Goal: Task Accomplishment & Management: Manage account settings

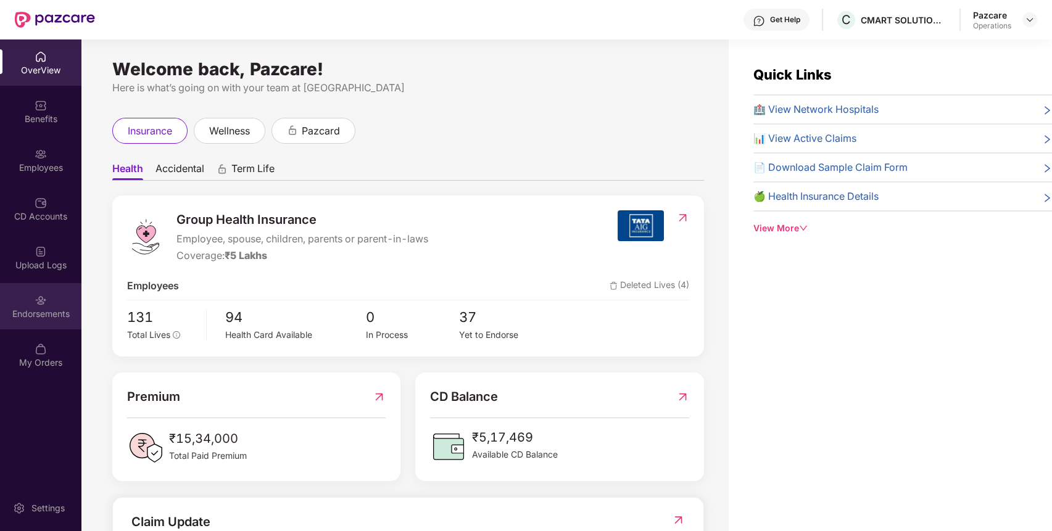
click at [58, 310] on div "Endorsements" at bounding box center [40, 314] width 81 height 12
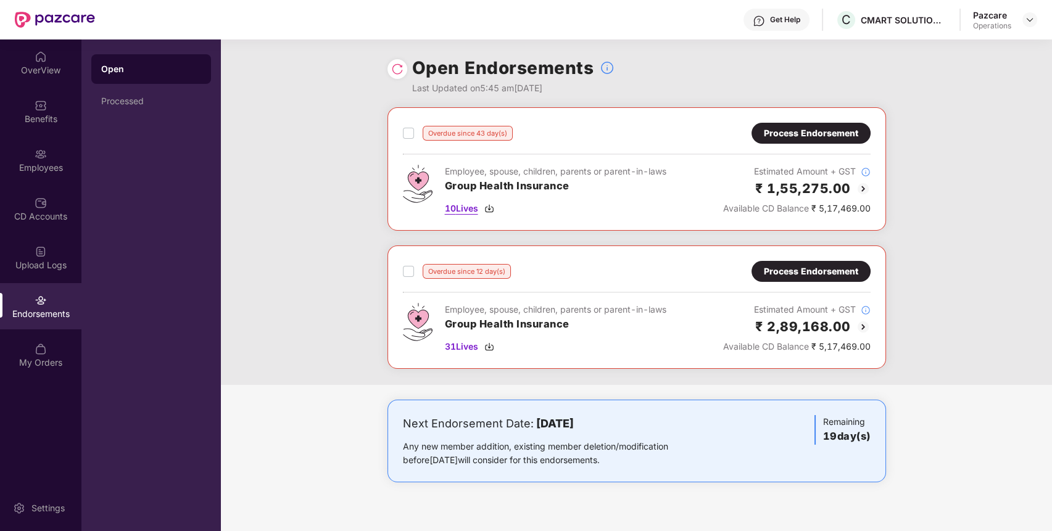
click at [467, 207] on span "10 Lives" at bounding box center [461, 209] width 33 height 14
click at [464, 340] on span "31 Lives" at bounding box center [461, 347] width 33 height 14
click at [33, 122] on div "Benefits" at bounding box center [40, 119] width 81 height 12
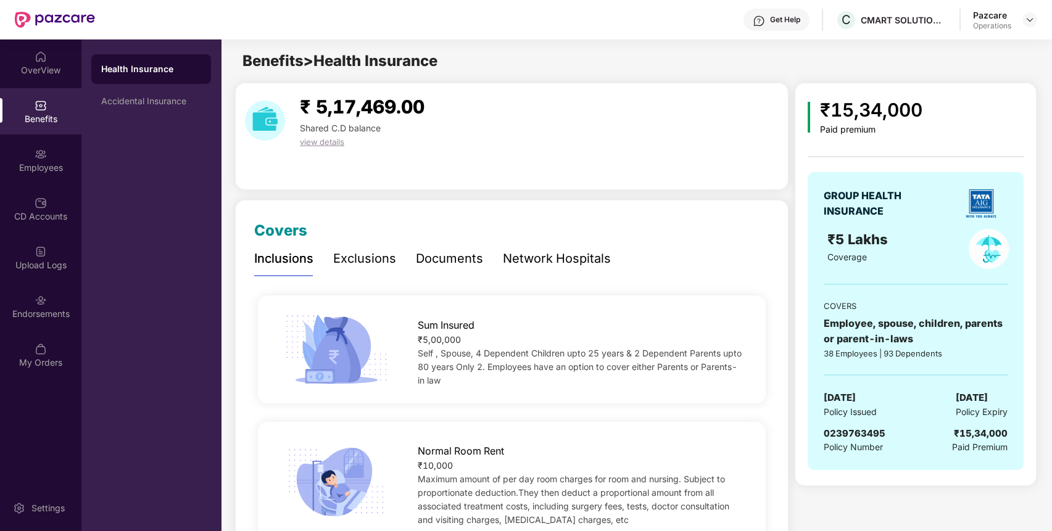
click at [854, 429] on span "0239763495" at bounding box center [854, 433] width 62 height 12
copy span "0239763495"
click at [28, 310] on div "Endorsements" at bounding box center [40, 314] width 81 height 12
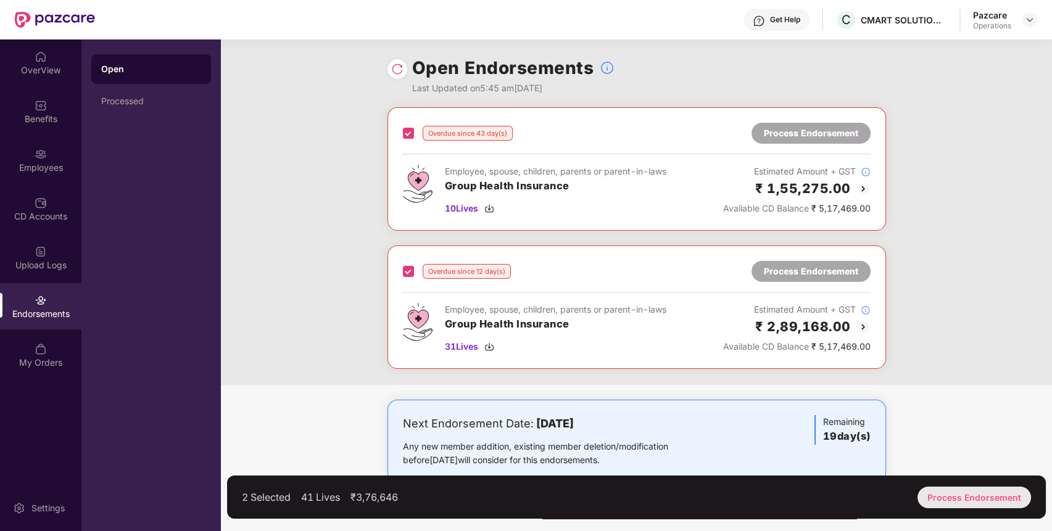
click at [997, 500] on div "Process Endorsement" at bounding box center [973, 498] width 113 height 22
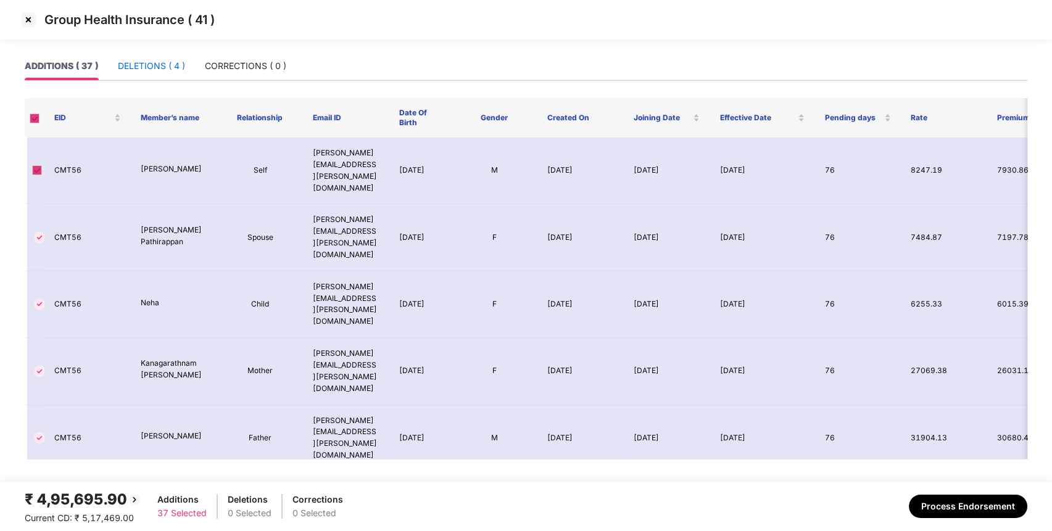
click at [176, 62] on div "DELETIONS ( 4 )" at bounding box center [151, 66] width 67 height 14
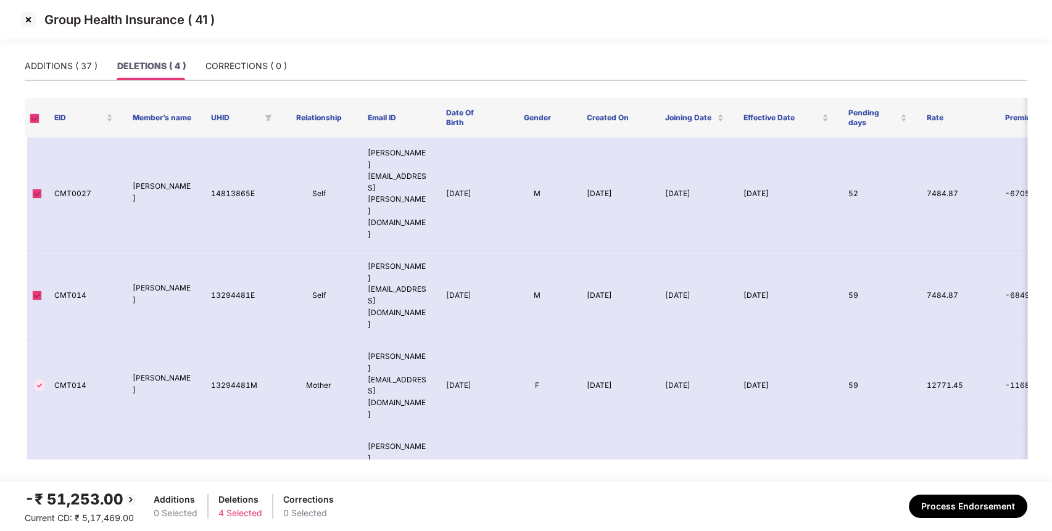
click at [26, 19] on img at bounding box center [29, 20] width 20 height 20
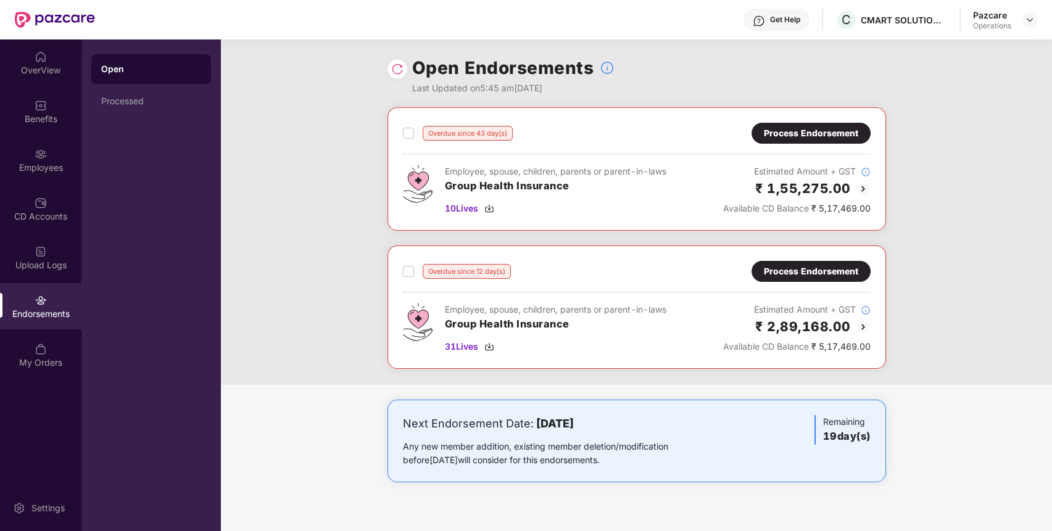
click at [814, 133] on div "Process Endorsement" at bounding box center [811, 133] width 94 height 14
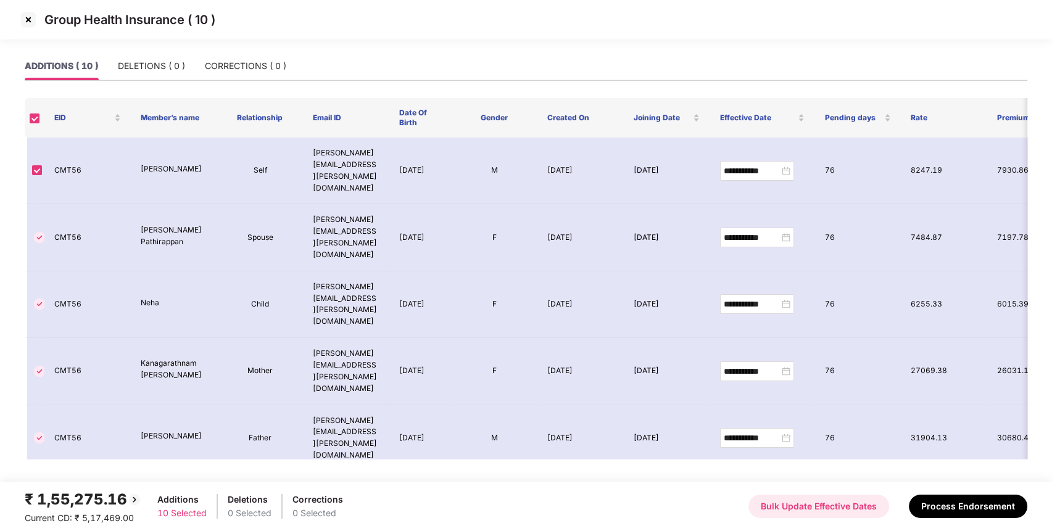
click at [813, 506] on button "Bulk Update Effective Dates" at bounding box center [818, 506] width 141 height 23
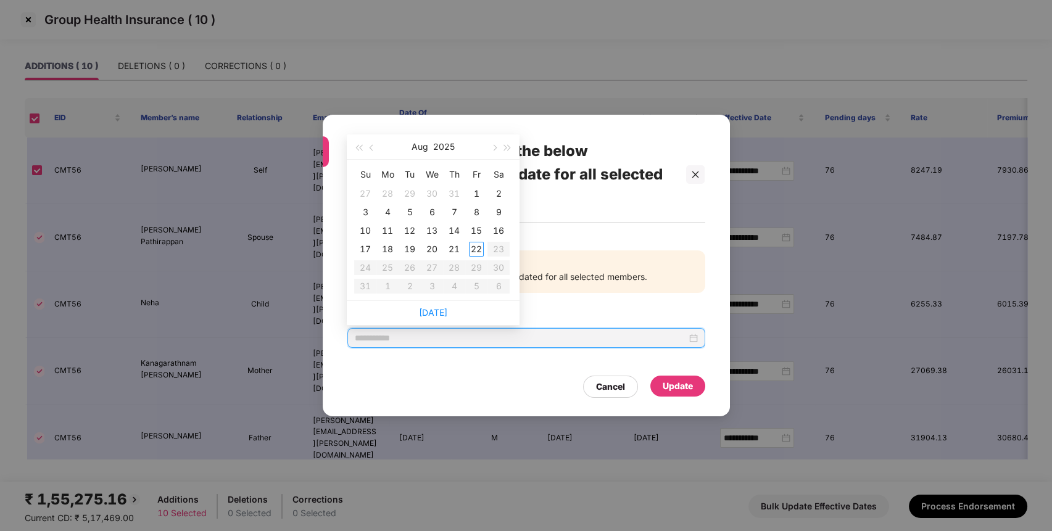
click at [394, 337] on input at bounding box center [521, 338] width 332 height 14
type input "**********"
click at [370, 144] on button "button" at bounding box center [372, 146] width 14 height 25
type input "**********"
click at [413, 213] on div "8" at bounding box center [409, 212] width 15 height 15
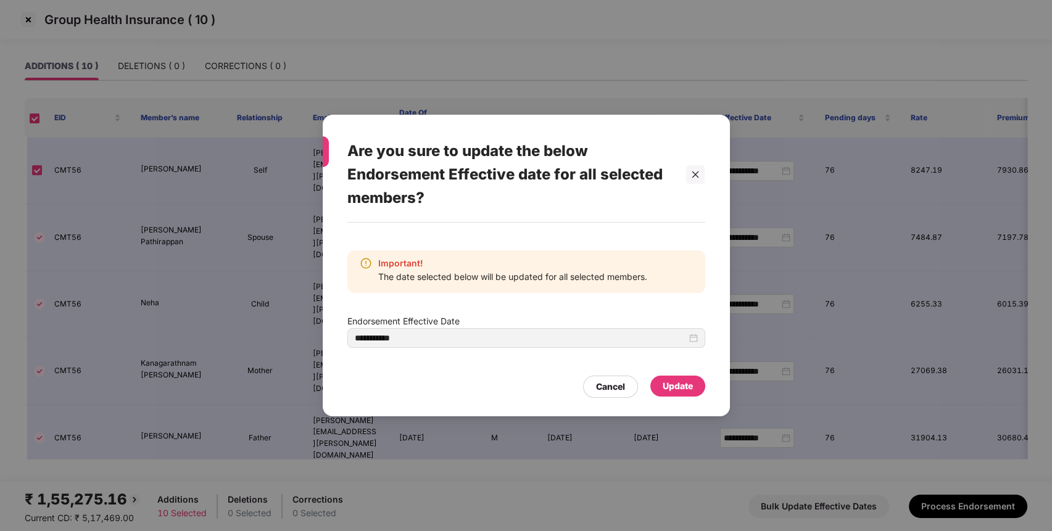
click at [677, 380] on div "Update" at bounding box center [677, 386] width 30 height 14
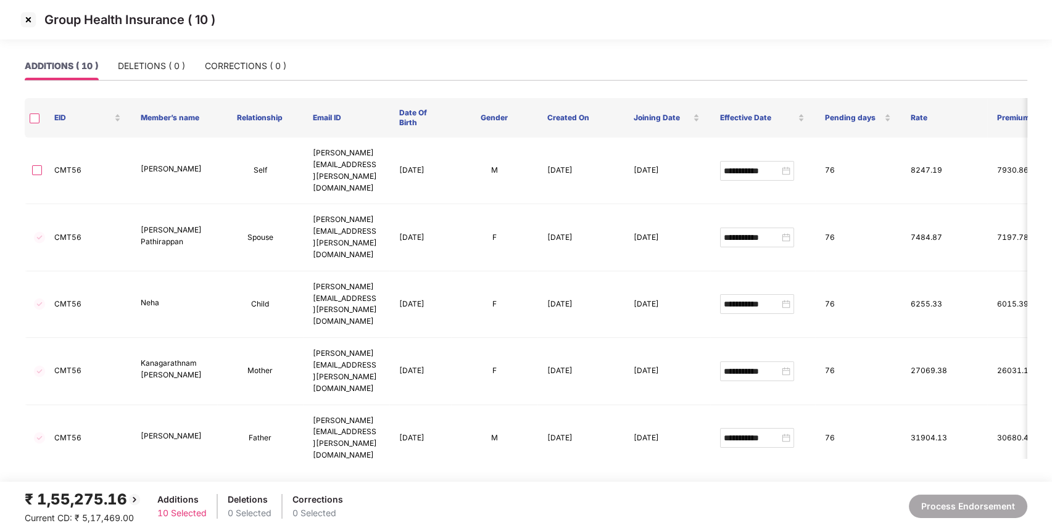
type input "**********"
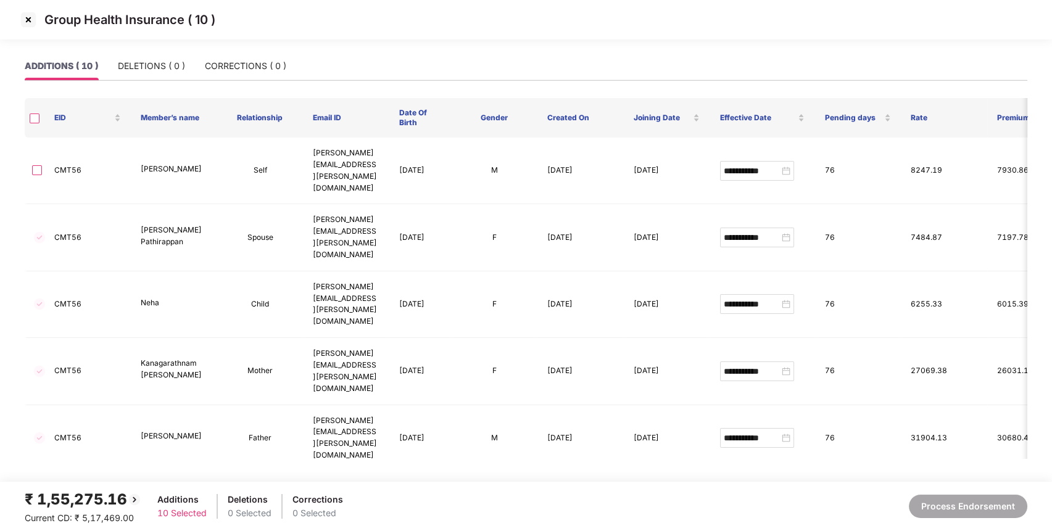
type input "**********"
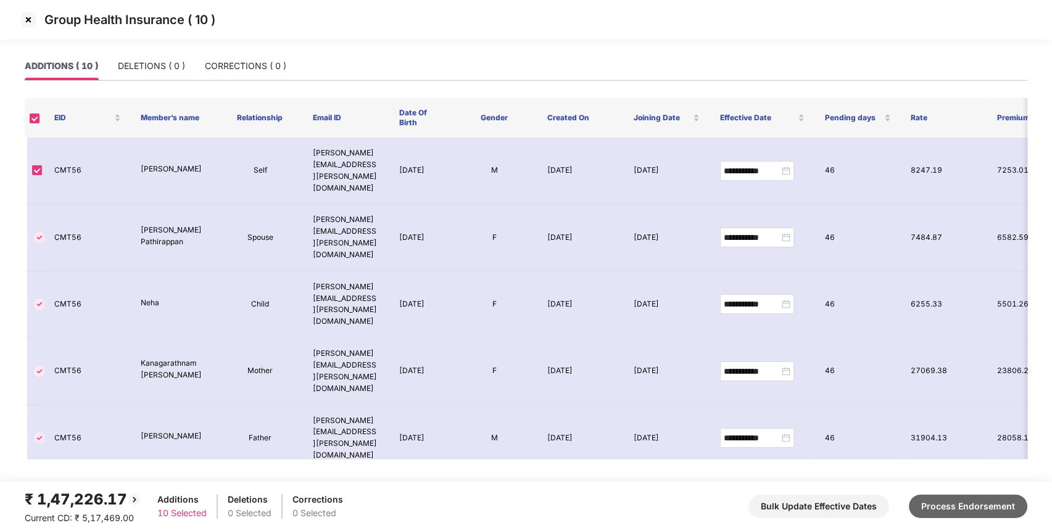
click at [992, 502] on button "Process Endorsement" at bounding box center [968, 506] width 118 height 23
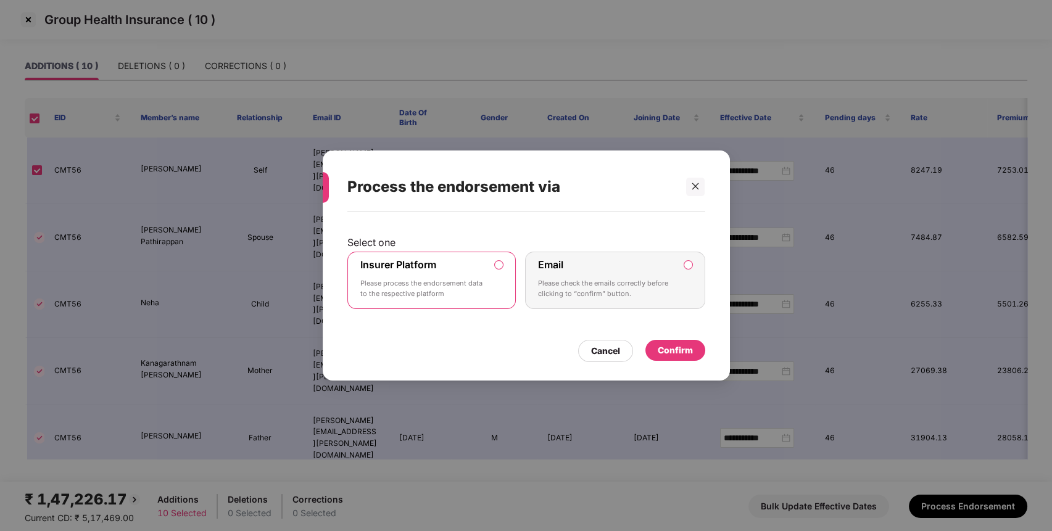
click at [681, 345] on div "Confirm" at bounding box center [675, 351] width 35 height 14
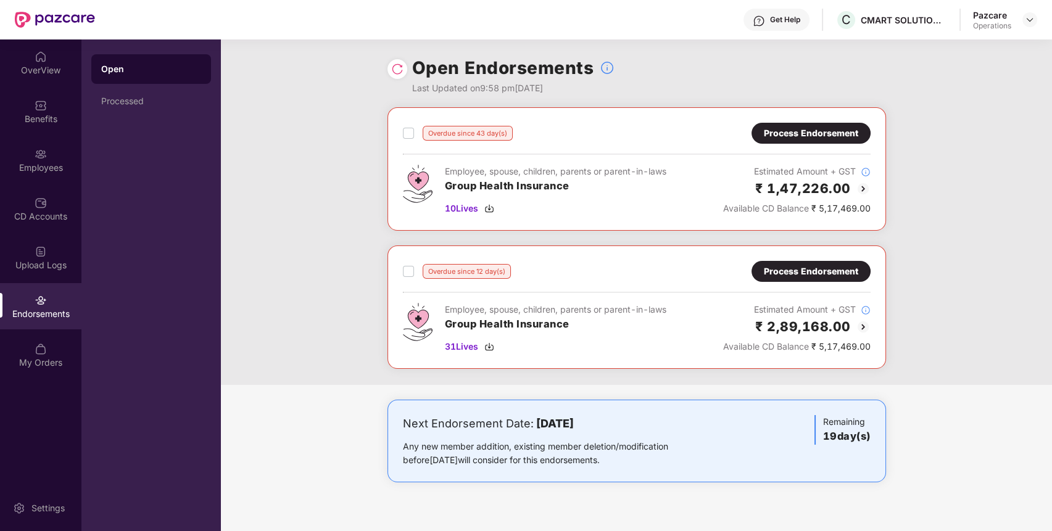
click at [393, 72] on img at bounding box center [397, 69] width 12 height 12
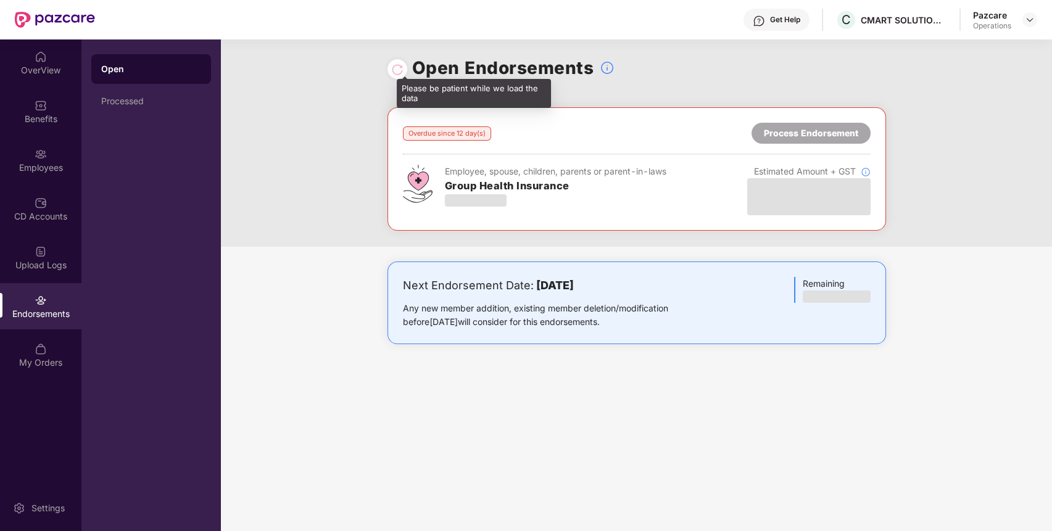
click at [394, 67] on div at bounding box center [397, 69] width 12 height 14
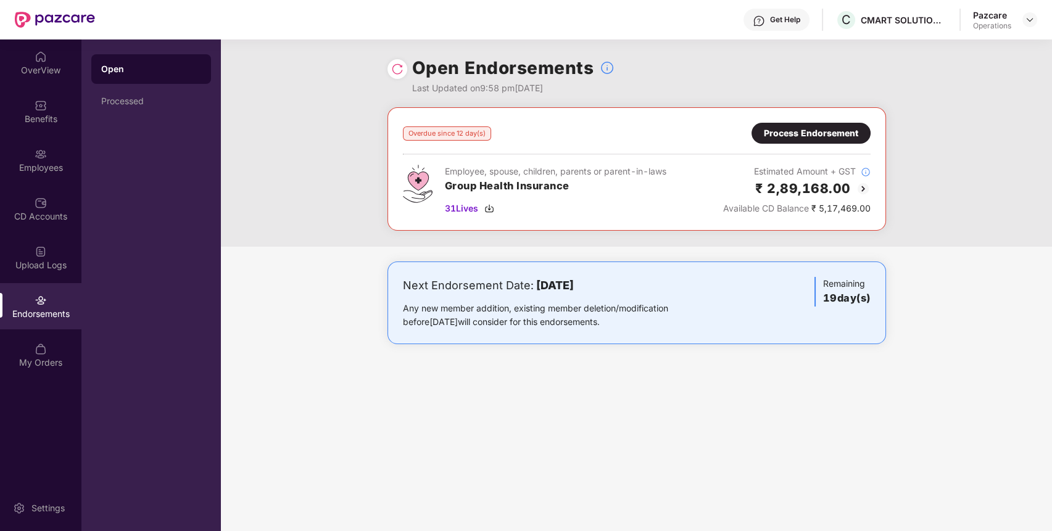
click at [846, 128] on div "Process Endorsement" at bounding box center [811, 133] width 94 height 14
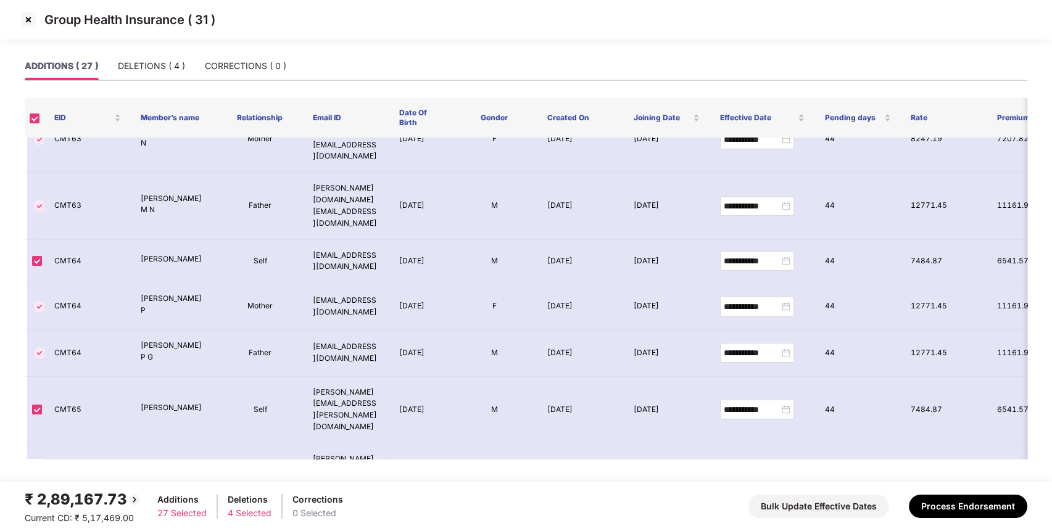
scroll to position [894, 0]
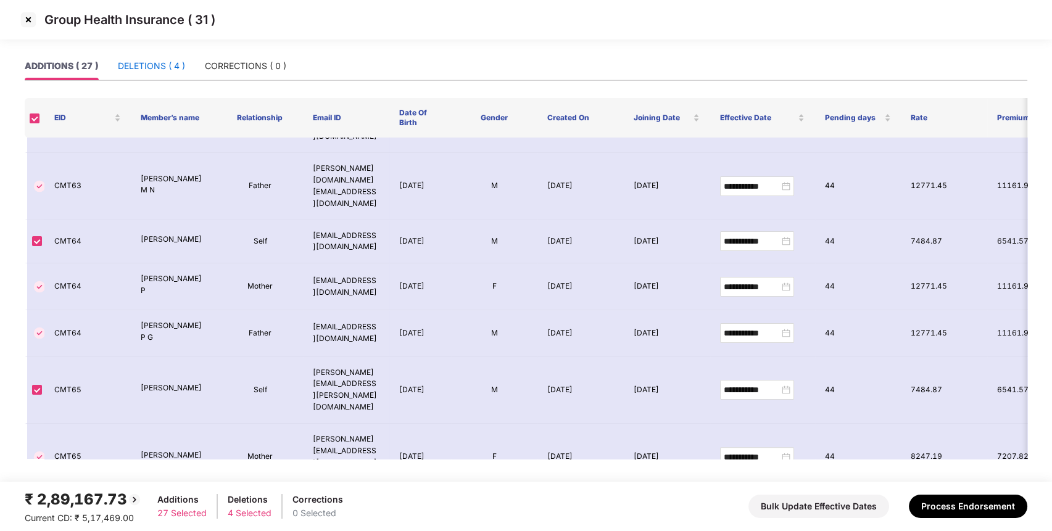
click at [163, 65] on div "DELETIONS ( 4 )" at bounding box center [151, 66] width 67 height 14
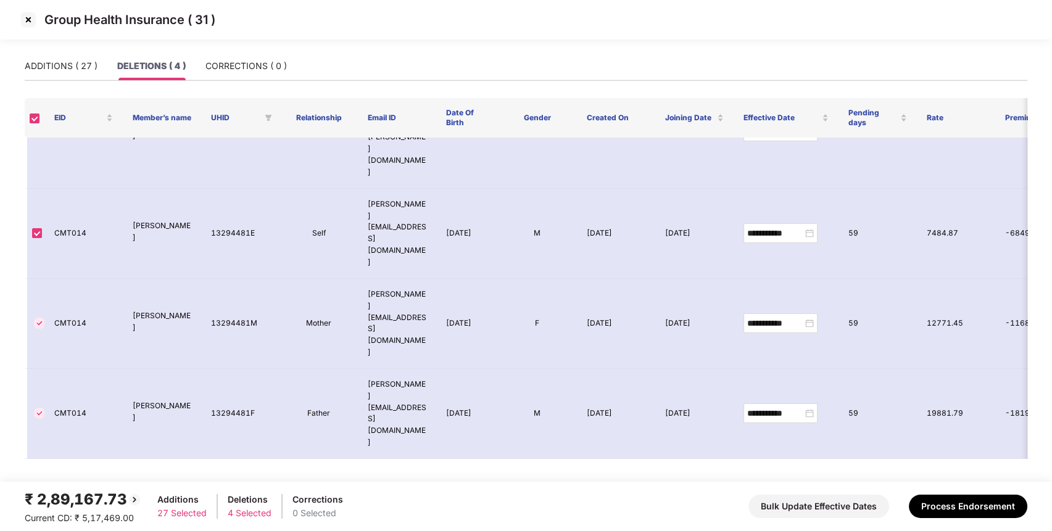
scroll to position [0, 0]
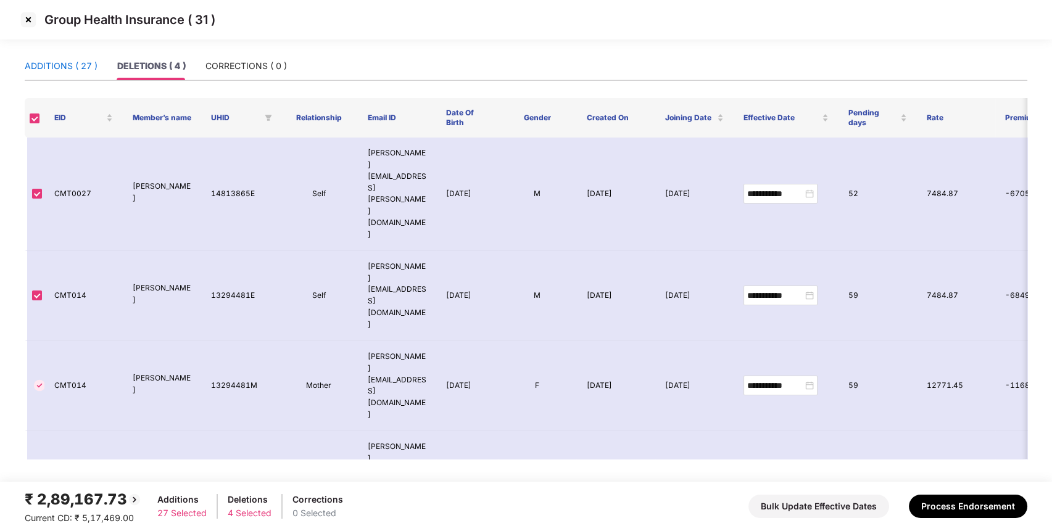
click at [68, 65] on div "ADDITIONS ( 27 )" at bounding box center [61, 66] width 73 height 14
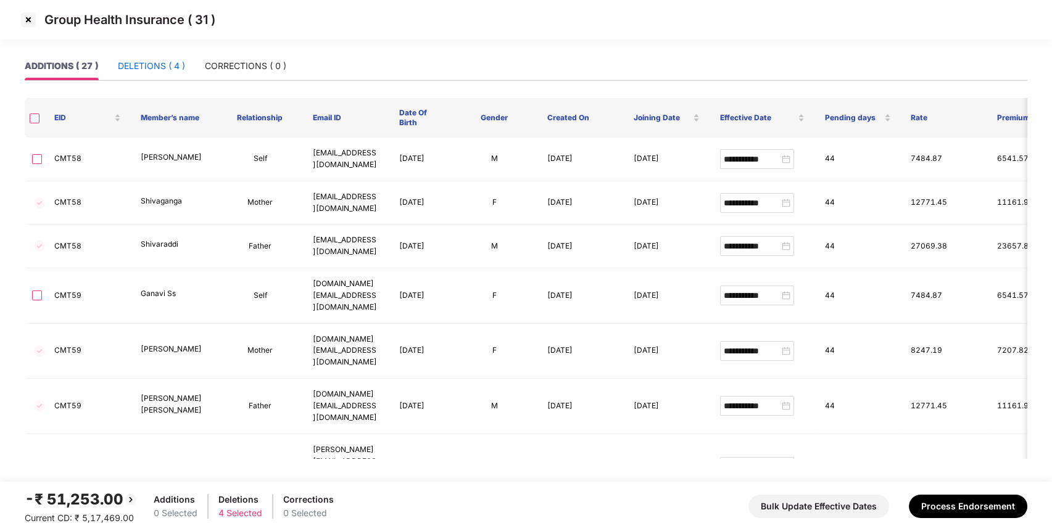
click at [165, 67] on div "DELETIONS ( 4 )" at bounding box center [151, 66] width 67 height 14
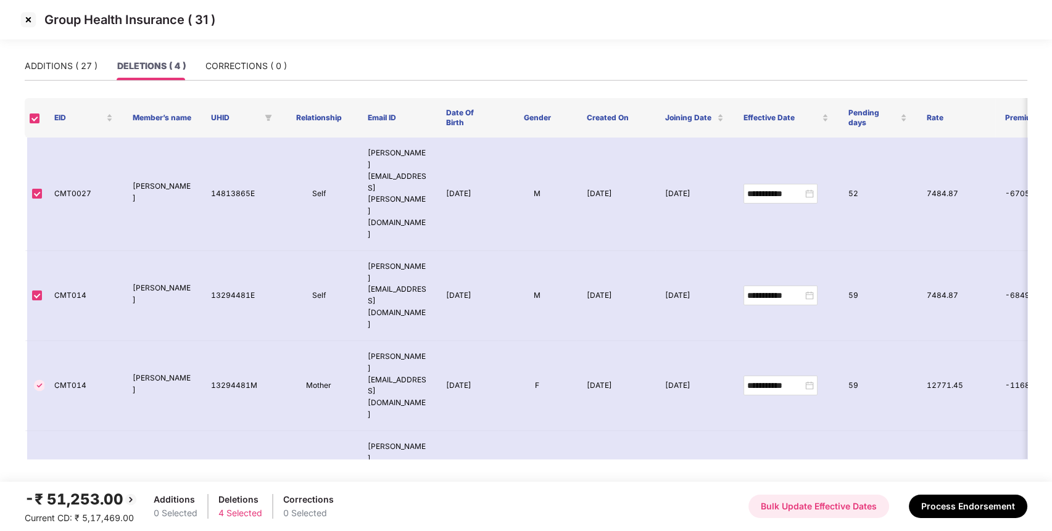
click at [801, 513] on button "Bulk Update Effective Dates" at bounding box center [818, 506] width 141 height 23
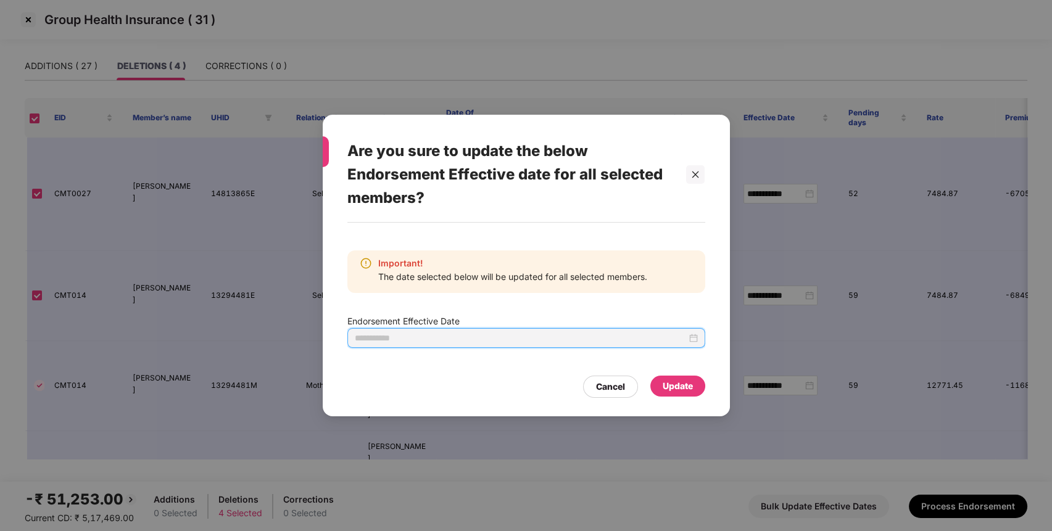
click at [511, 344] on input at bounding box center [521, 338] width 332 height 14
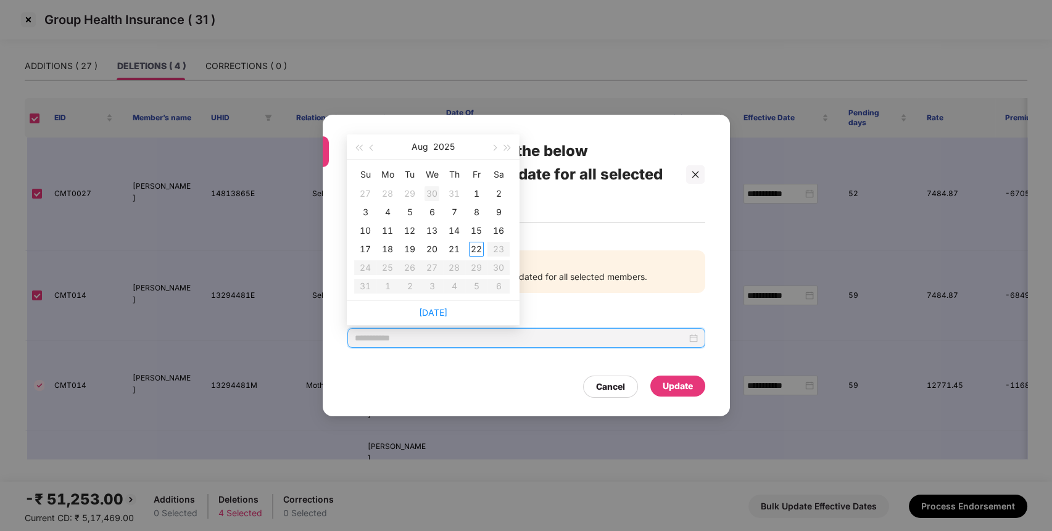
type input "**********"
click at [374, 142] on button "button" at bounding box center [372, 146] width 14 height 25
type input "**********"
click at [408, 209] on div "8" at bounding box center [409, 212] width 15 height 15
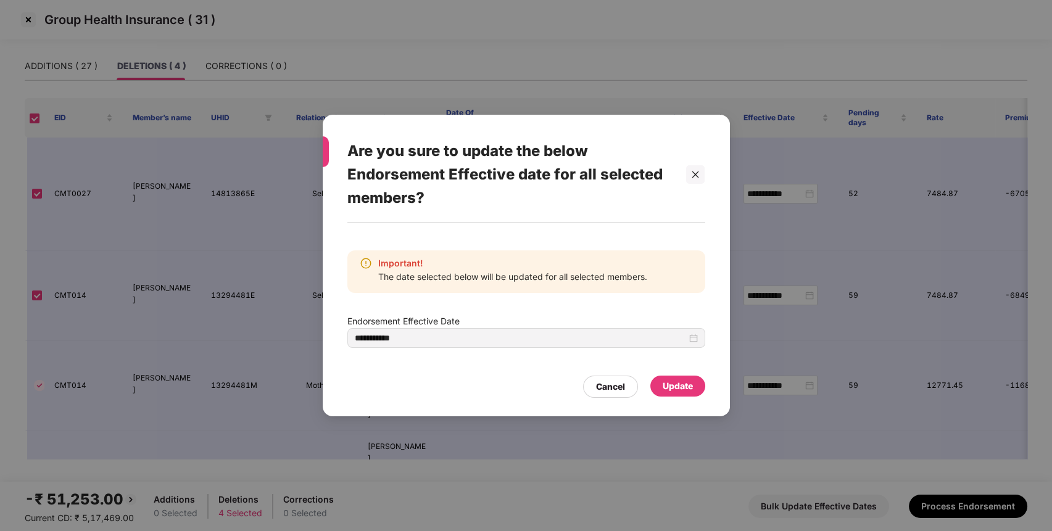
click at [674, 384] on div "Update" at bounding box center [677, 386] width 30 height 14
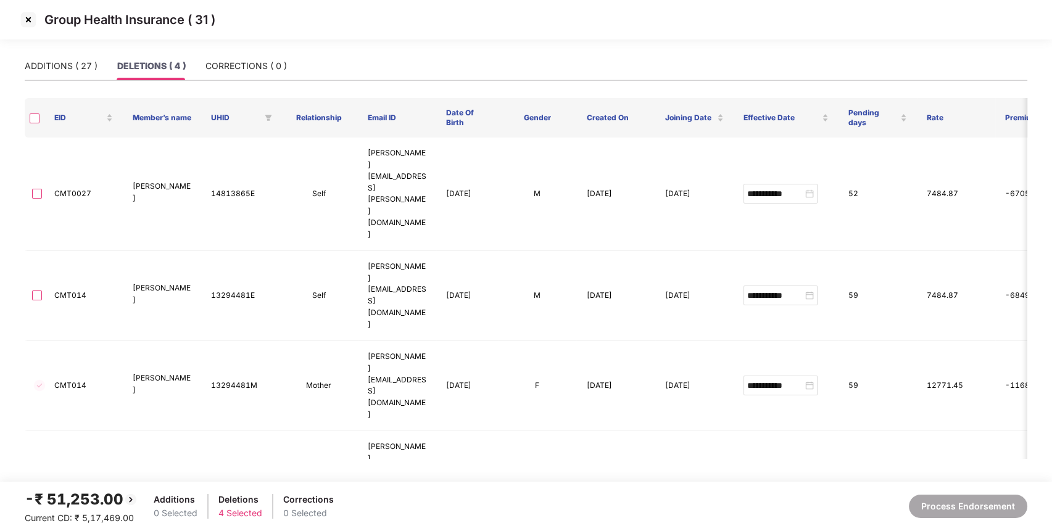
type input "**********"
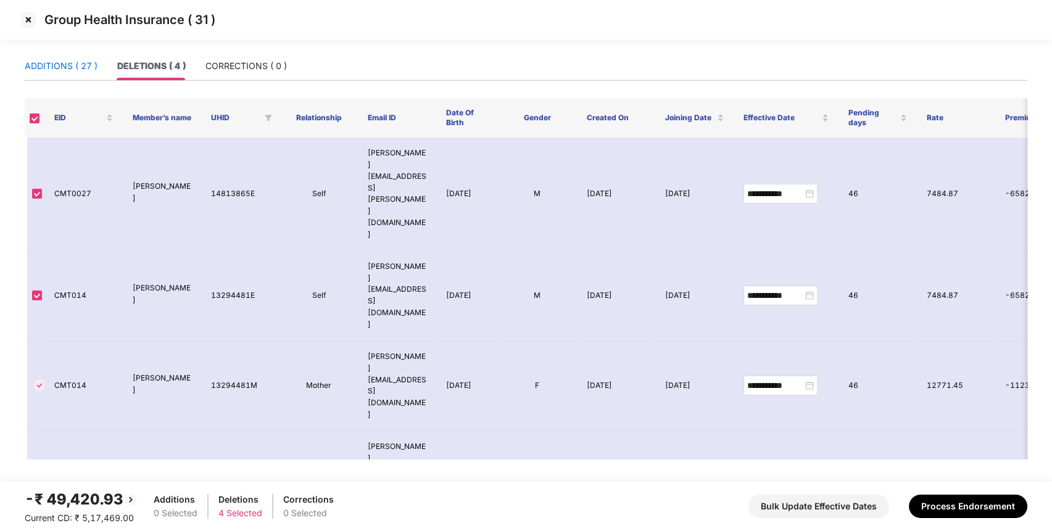
click at [62, 67] on div "ADDITIONS ( 27 )" at bounding box center [61, 66] width 73 height 14
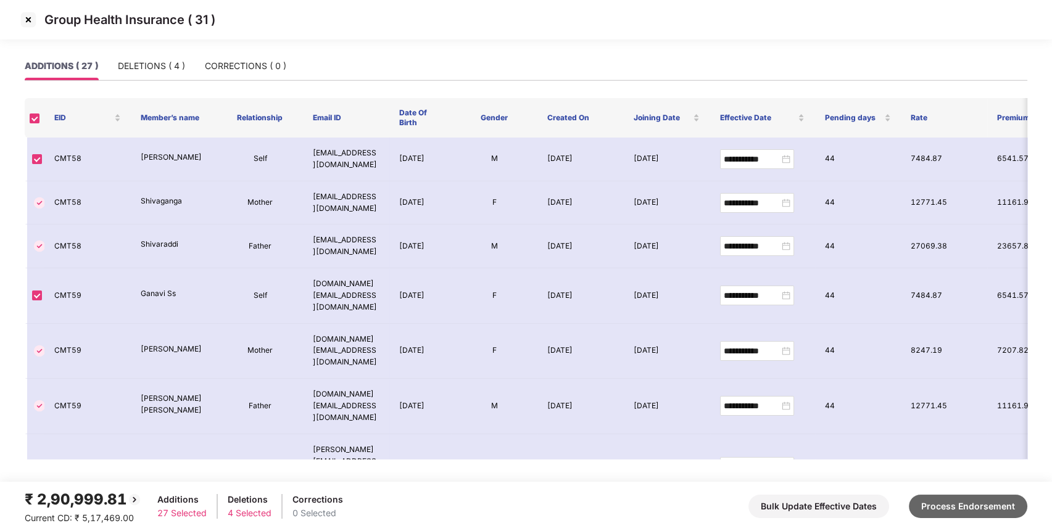
click at [978, 514] on button "Process Endorsement" at bounding box center [968, 506] width 118 height 23
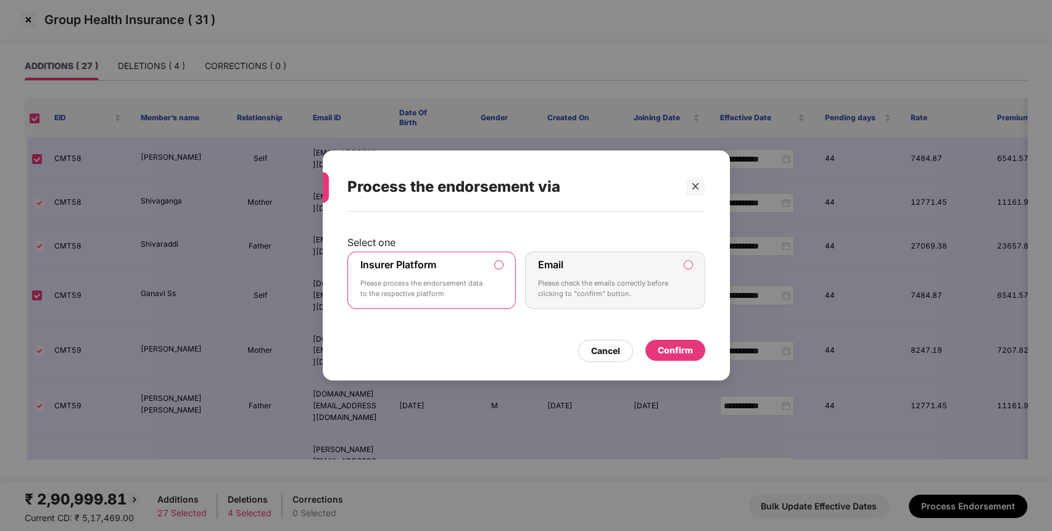
click at [656, 344] on div "Confirm" at bounding box center [675, 350] width 60 height 21
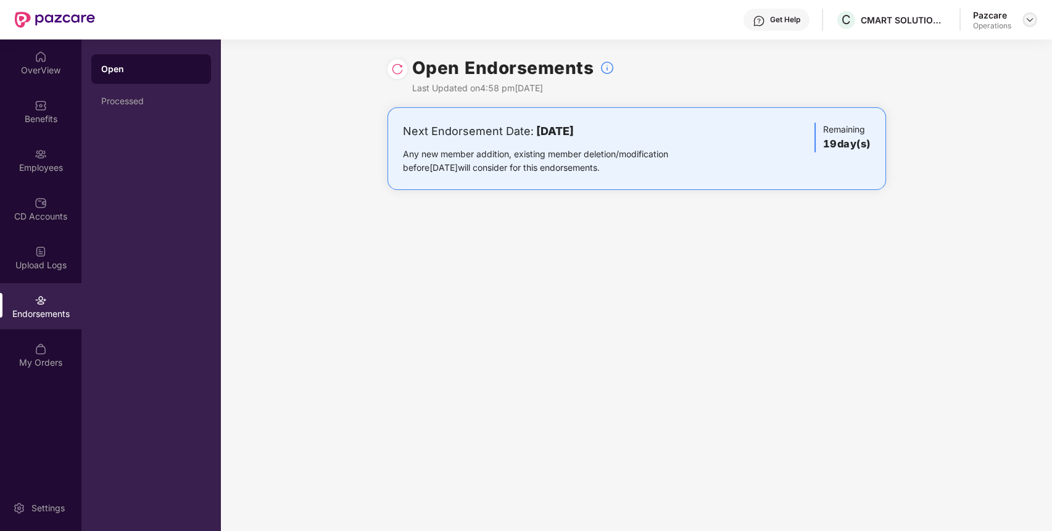
click at [1031, 19] on img at bounding box center [1030, 20] width 10 height 10
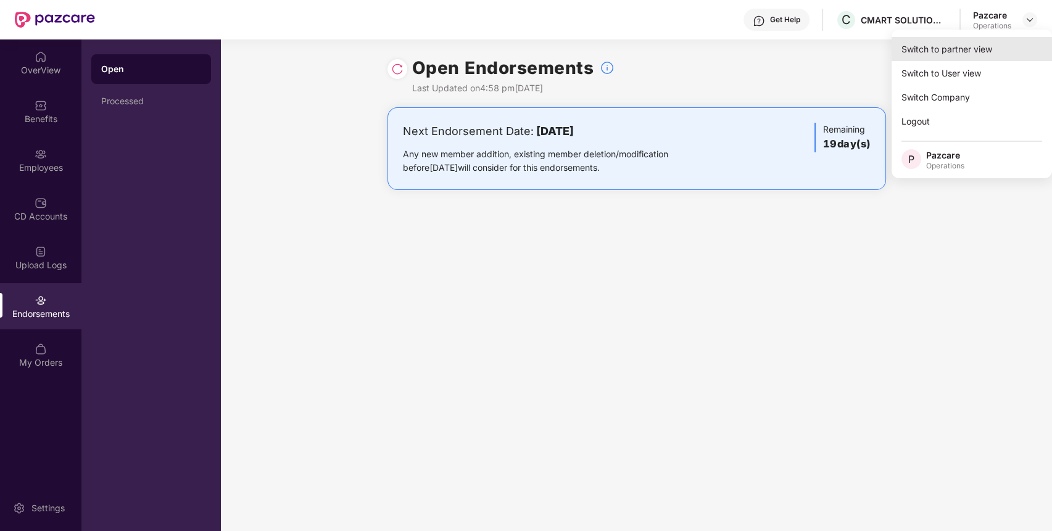
click at [967, 48] on div "Switch to partner view" at bounding box center [971, 49] width 160 height 24
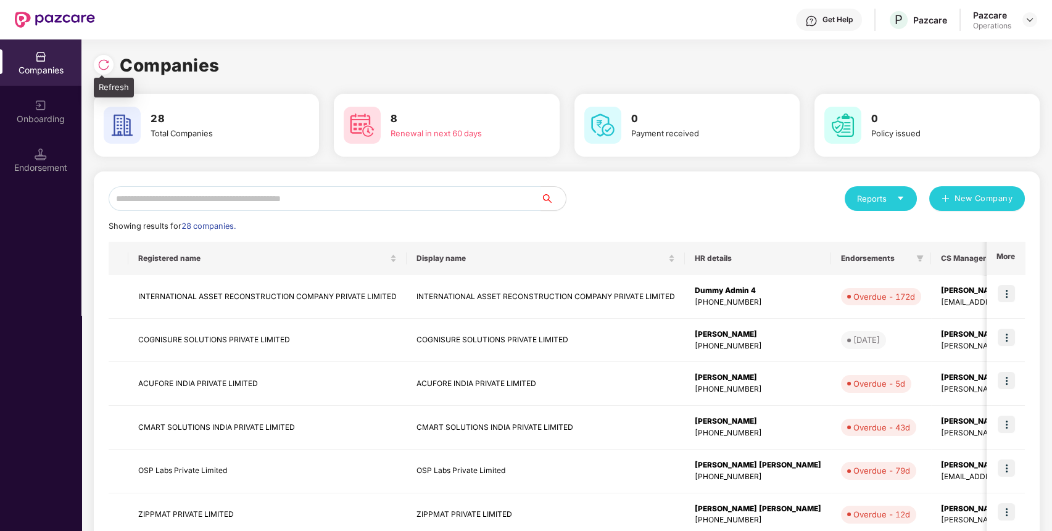
click at [106, 64] on img at bounding box center [103, 65] width 12 height 12
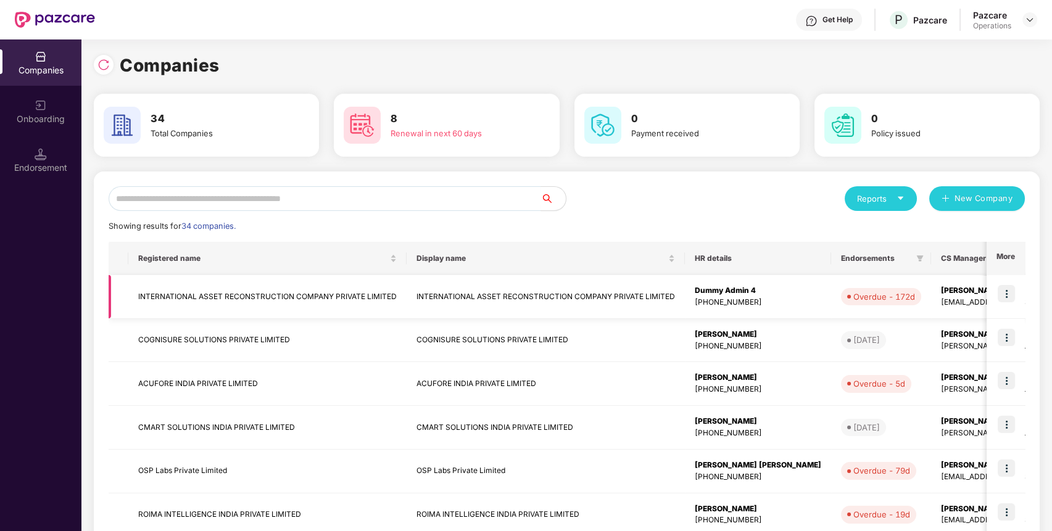
click at [434, 302] on td "INTERNATIONAL ASSET RECONSTRUCTION COMPANY PRIVATE LIMITED" at bounding box center [545, 297] width 278 height 44
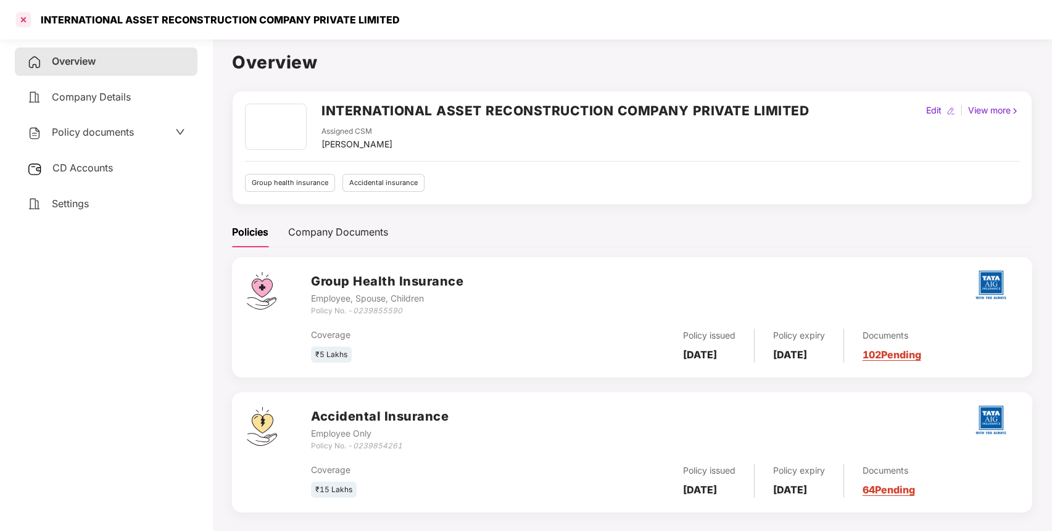
click at [23, 19] on div at bounding box center [24, 20] width 20 height 20
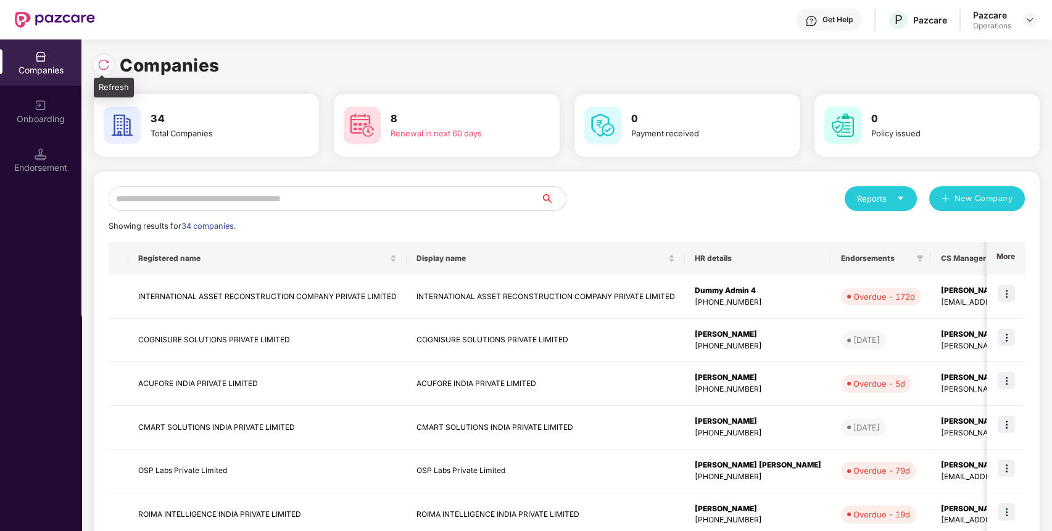
click at [98, 61] on img at bounding box center [103, 65] width 12 height 12
click at [291, 208] on input "text" at bounding box center [325, 198] width 432 height 25
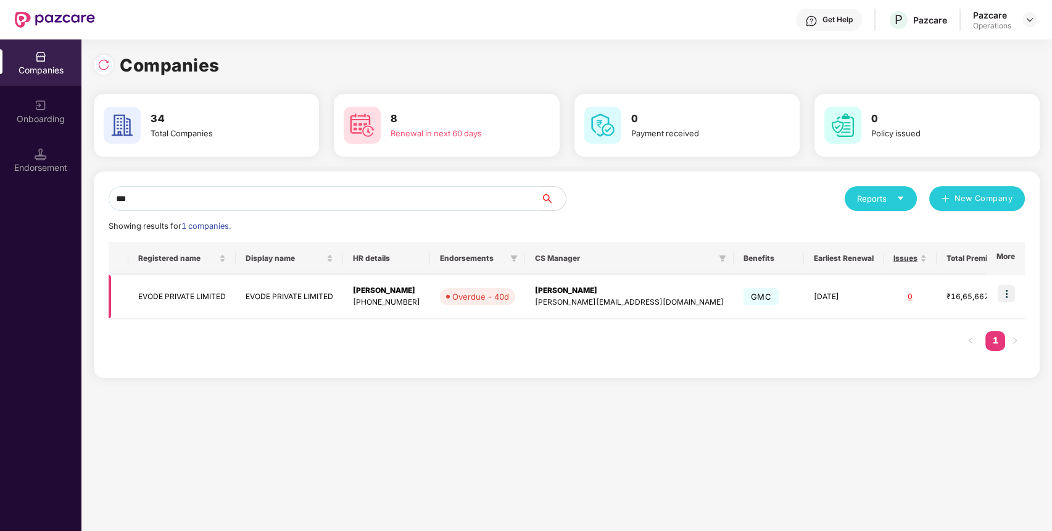
type input "***"
click at [203, 297] on td "EVODE PRIVATE LIMITED" at bounding box center [181, 297] width 107 height 44
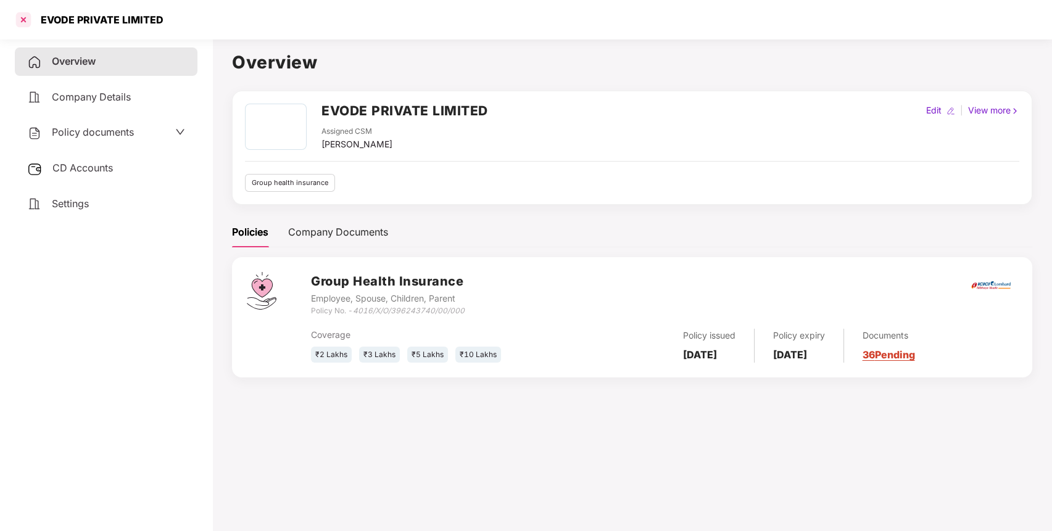
click at [27, 26] on div at bounding box center [24, 20] width 20 height 20
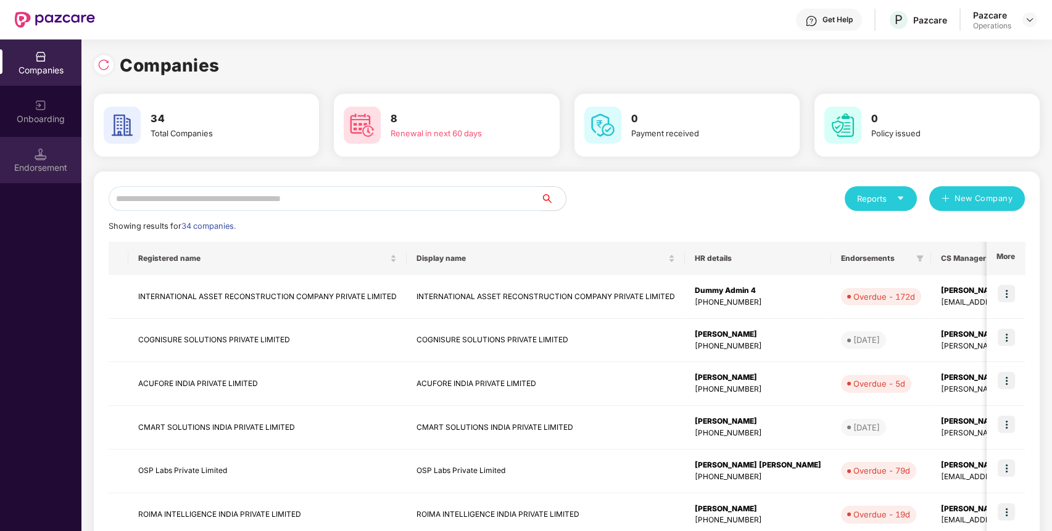
click at [48, 149] on div "Endorsement" at bounding box center [40, 160] width 81 height 46
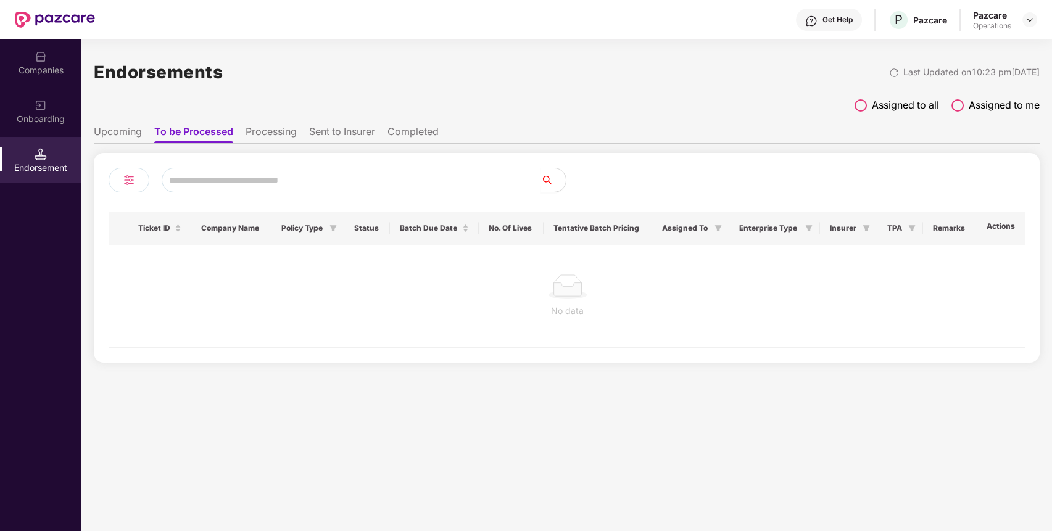
click at [284, 128] on li "Processing" at bounding box center [270, 134] width 51 height 18
click at [389, 131] on ul "Upcoming To be Processed Processing Sent to Insurer Completed" at bounding box center [567, 131] width 946 height 25
click at [358, 137] on li "Sent to Insurer" at bounding box center [342, 134] width 66 height 18
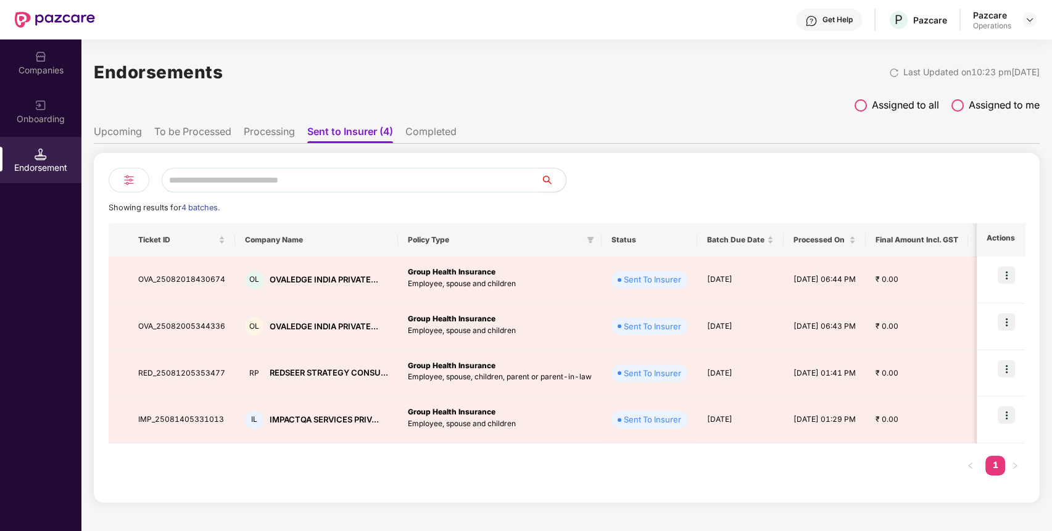
click at [432, 132] on li "Completed" at bounding box center [430, 134] width 51 height 18
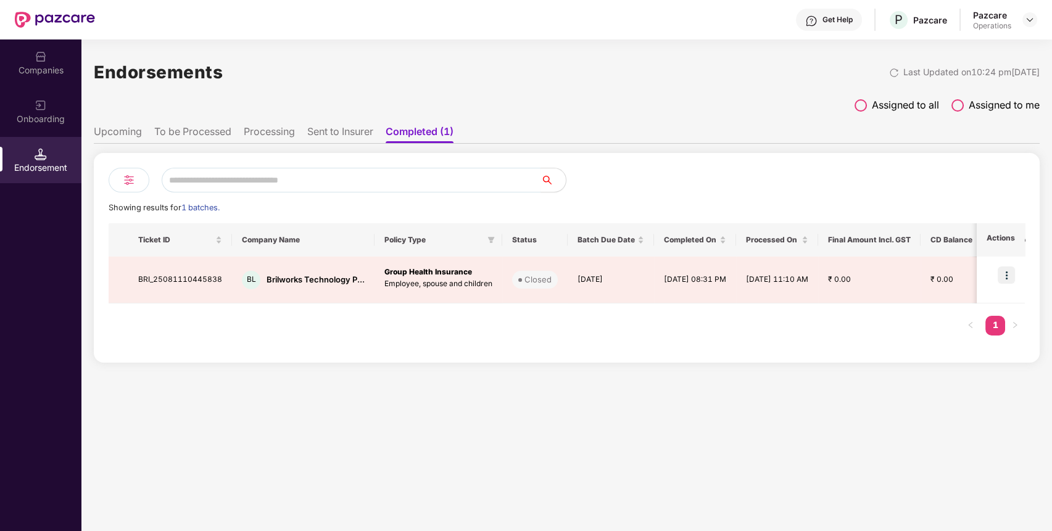
click at [344, 140] on li "Sent to Insurer" at bounding box center [340, 134] width 66 height 18
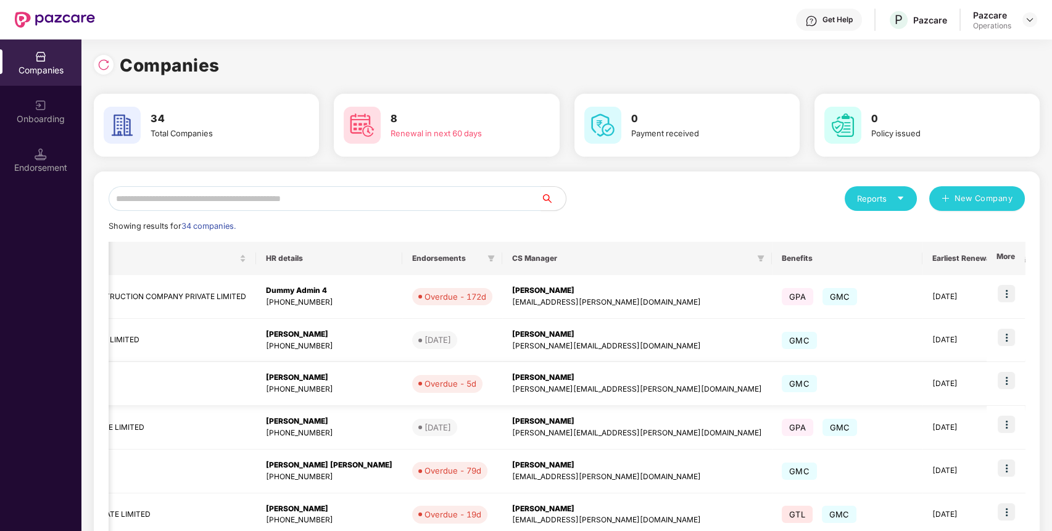
scroll to position [248, 0]
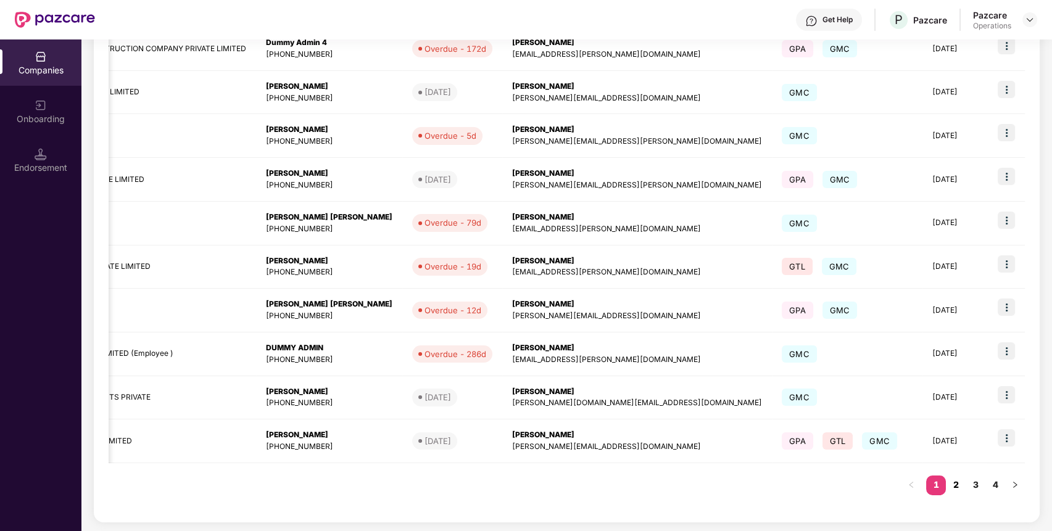
click at [958, 490] on link "2" at bounding box center [956, 485] width 20 height 19
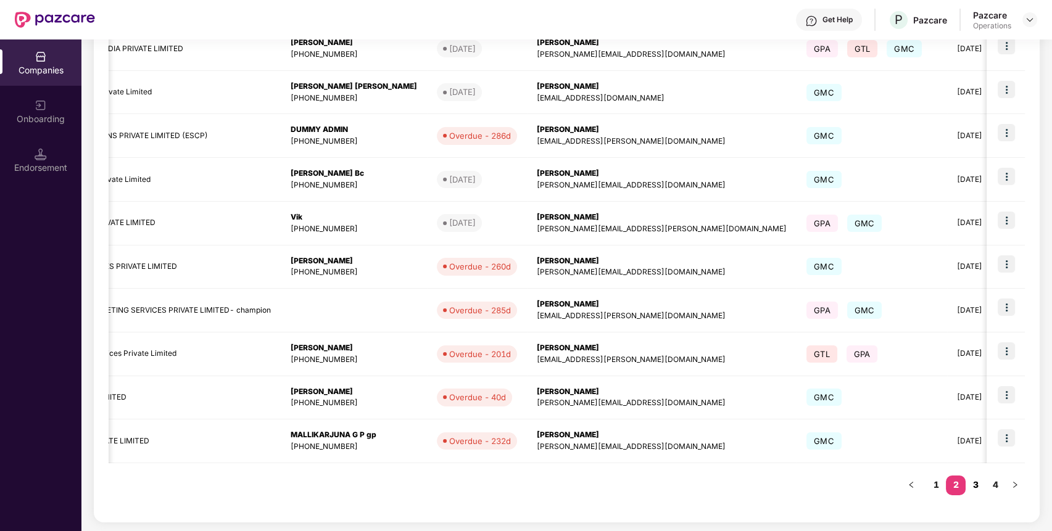
click at [976, 477] on link "3" at bounding box center [975, 485] width 20 height 19
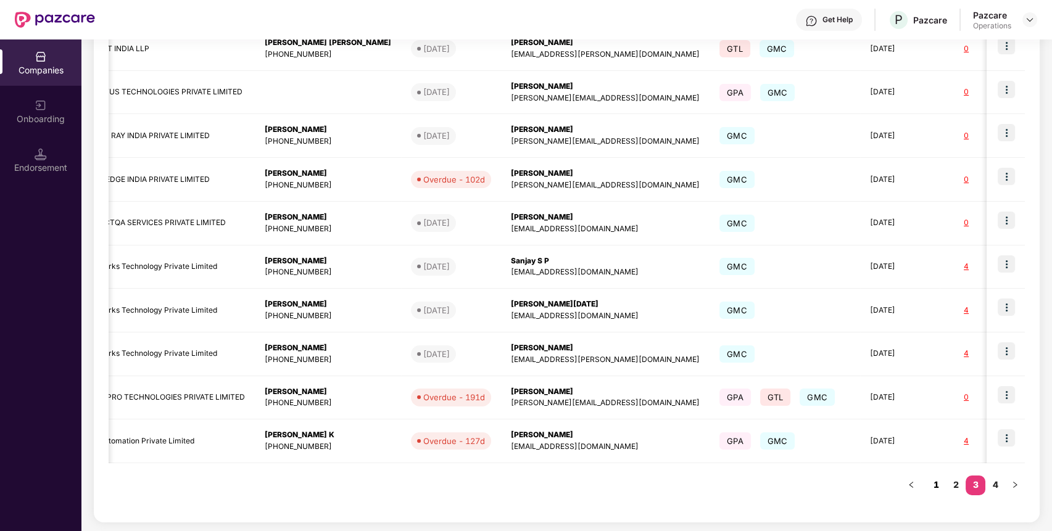
click at [933, 483] on link "1" at bounding box center [936, 485] width 20 height 19
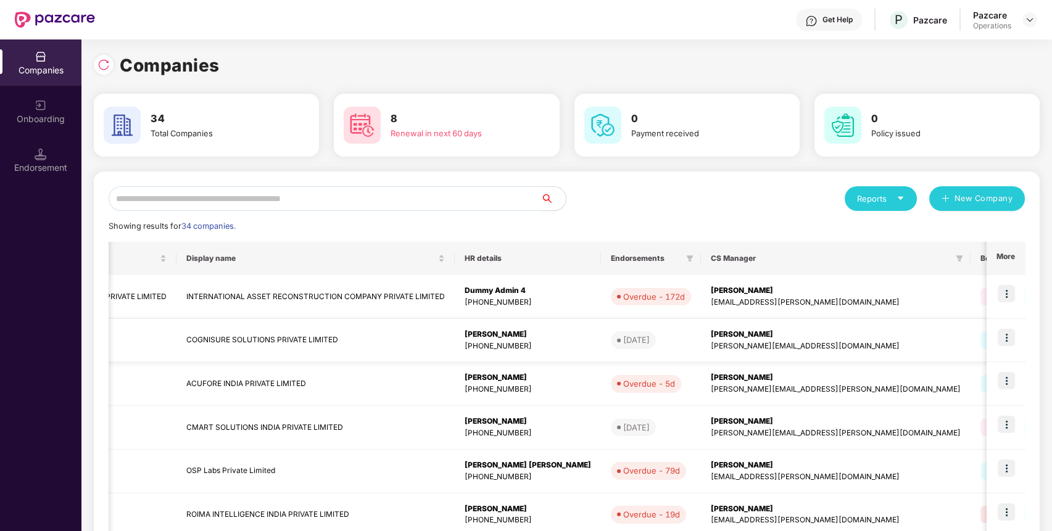
scroll to position [0, 0]
